Goal: Obtain resource: Obtain resource

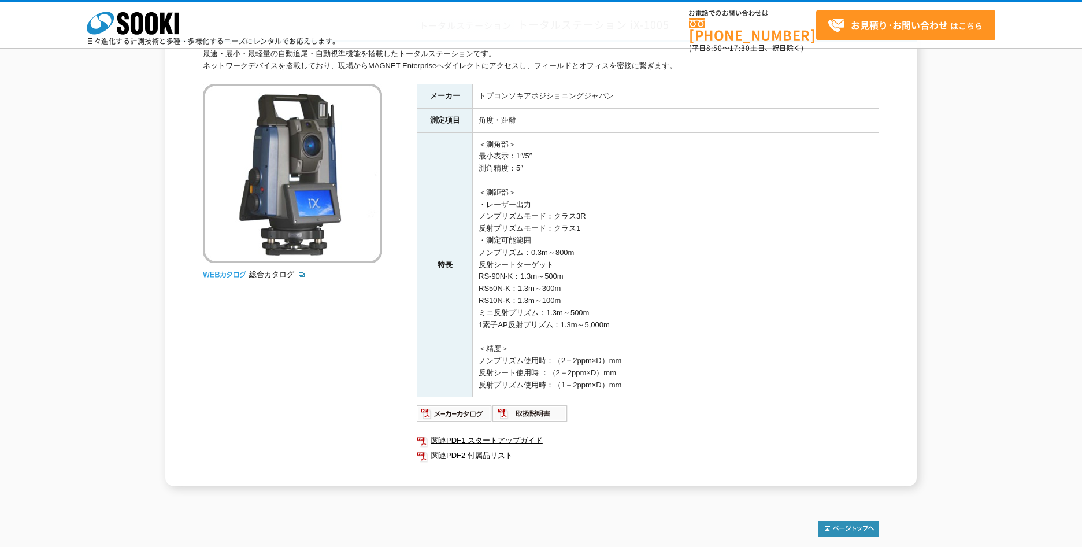
scroll to position [194, 0]
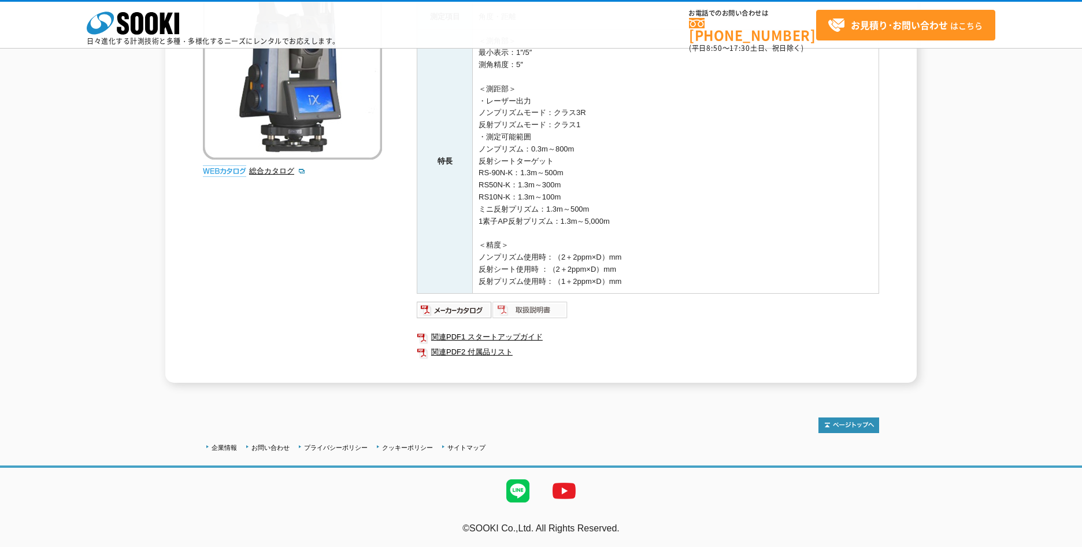
click at [516, 309] on img at bounding box center [531, 310] width 76 height 18
click at [483, 309] on img at bounding box center [455, 310] width 76 height 18
click at [531, 309] on img at bounding box center [531, 310] width 76 height 18
click at [508, 350] on link "関連PDF2 付属品リスト" at bounding box center [648, 352] width 462 height 15
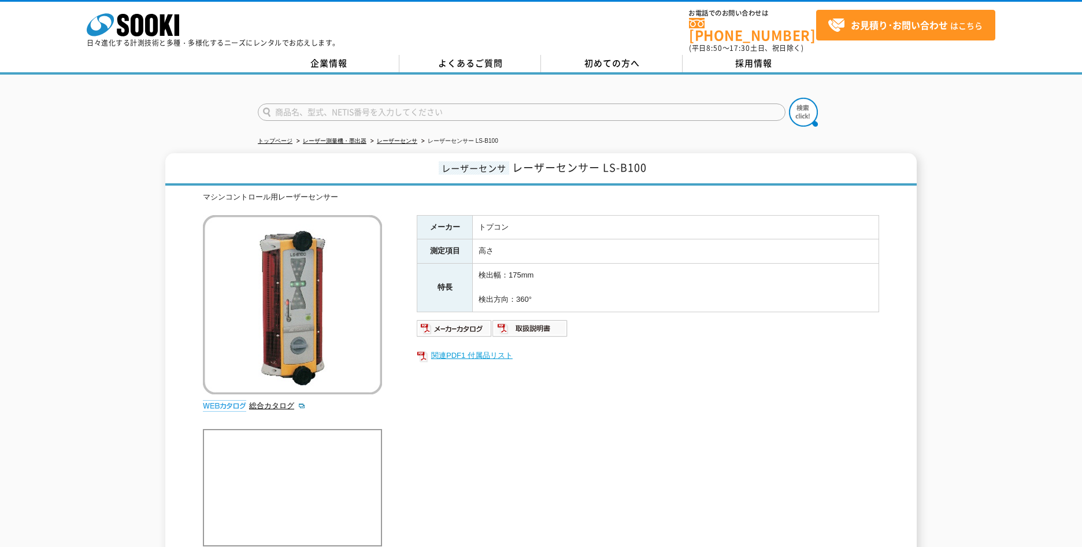
click at [478, 351] on link "関連PDF1 付属品リスト" at bounding box center [648, 355] width 462 height 15
click at [539, 329] on img at bounding box center [531, 328] width 76 height 18
